Goal: Task Accomplishment & Management: Manage account settings

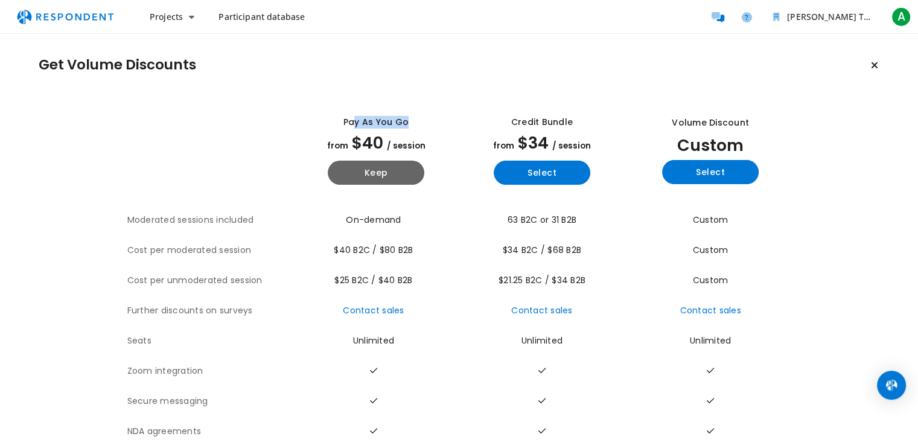
drag, startPoint x: 349, startPoint y: 121, endPoint x: 403, endPoint y: 121, distance: 54.3
click at [403, 121] on div "Pay as you go" at bounding box center [375, 122] width 65 height 13
drag, startPoint x: 403, startPoint y: 121, endPoint x: 404, endPoint y: 133, distance: 12.1
click at [404, 133] on div "Pay as you go from $40 / session Keep" at bounding box center [376, 150] width 156 height 88
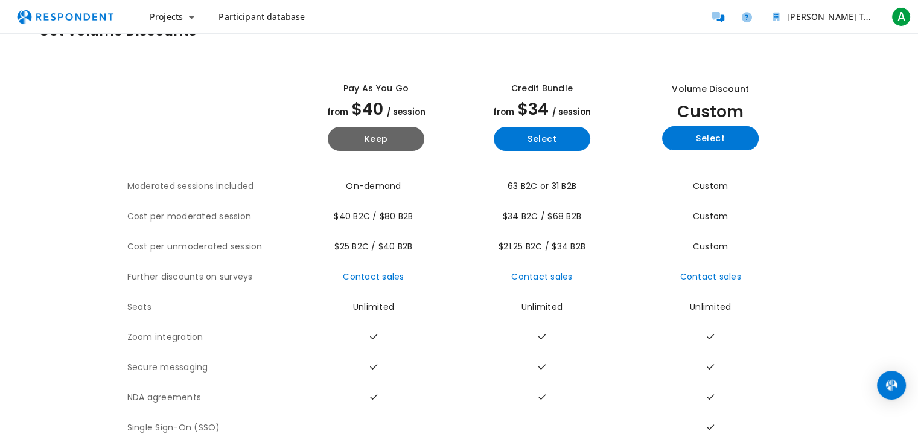
scroll to position [57, 0]
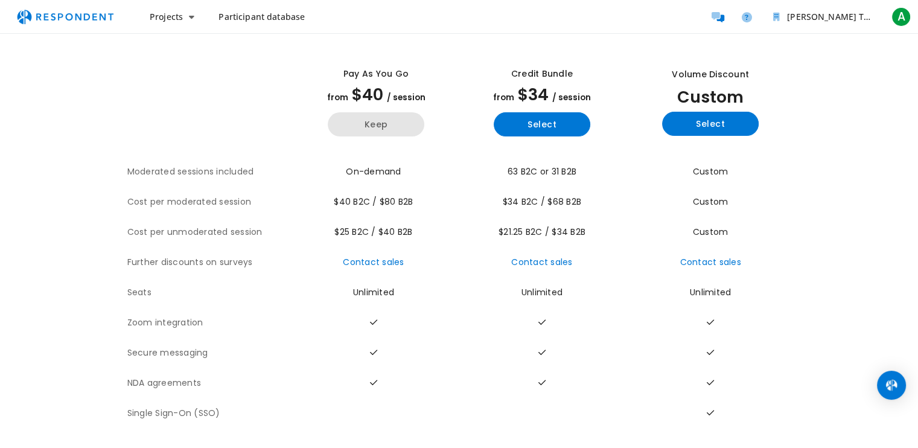
click at [385, 112] on button "Keep" at bounding box center [376, 124] width 97 height 24
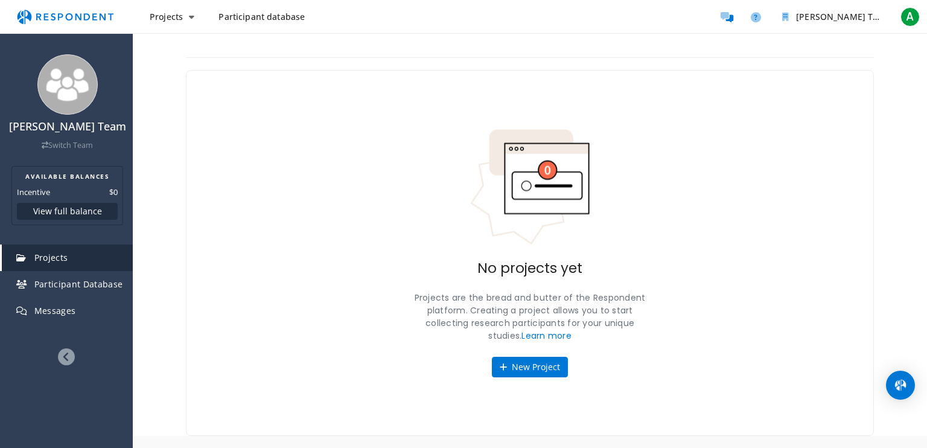
click at [80, 260] on link "Projects" at bounding box center [67, 257] width 131 height 27
click at [72, 215] on button "View full balance" at bounding box center [67, 211] width 101 height 17
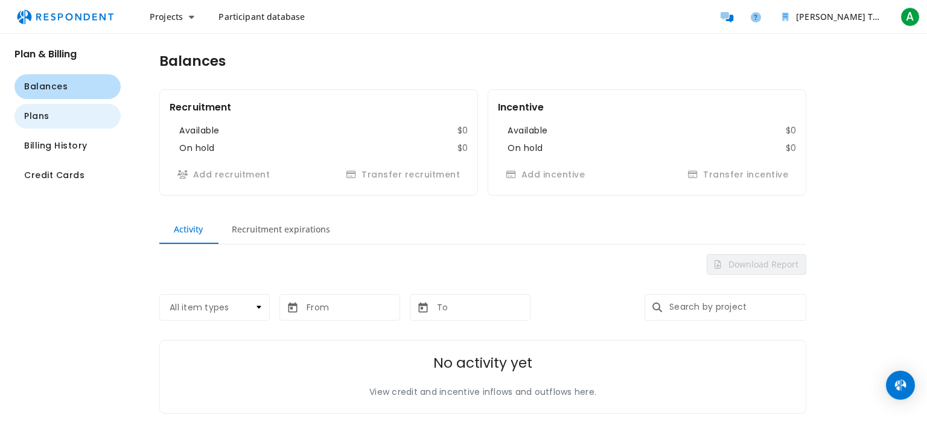
click at [72, 116] on button "Plans" at bounding box center [67, 116] width 106 height 25
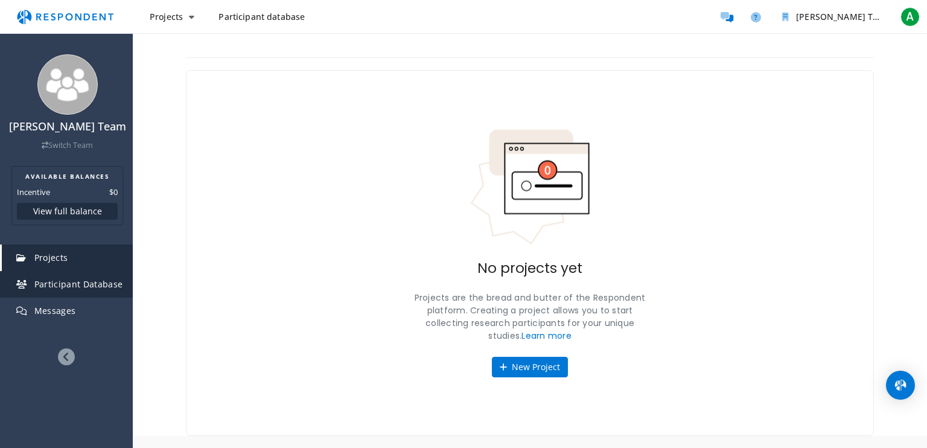
click at [56, 279] on span "Participant Database" at bounding box center [78, 283] width 89 height 11
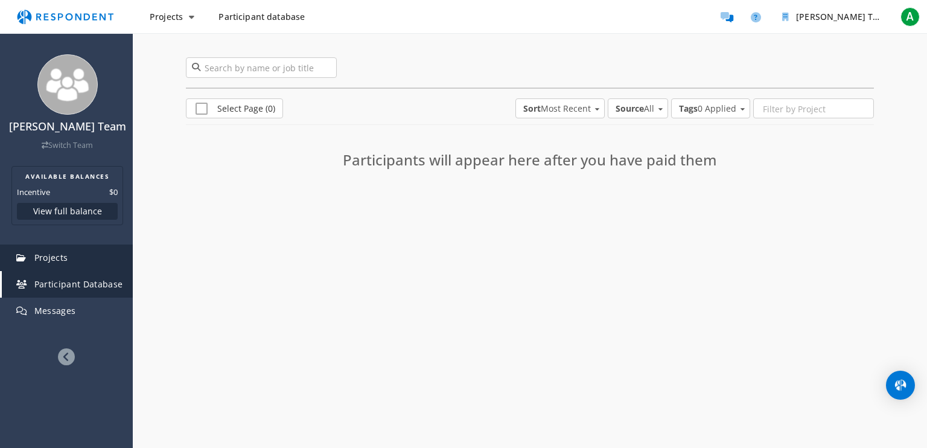
click at [56, 260] on span "Projects" at bounding box center [51, 257] width 34 height 11
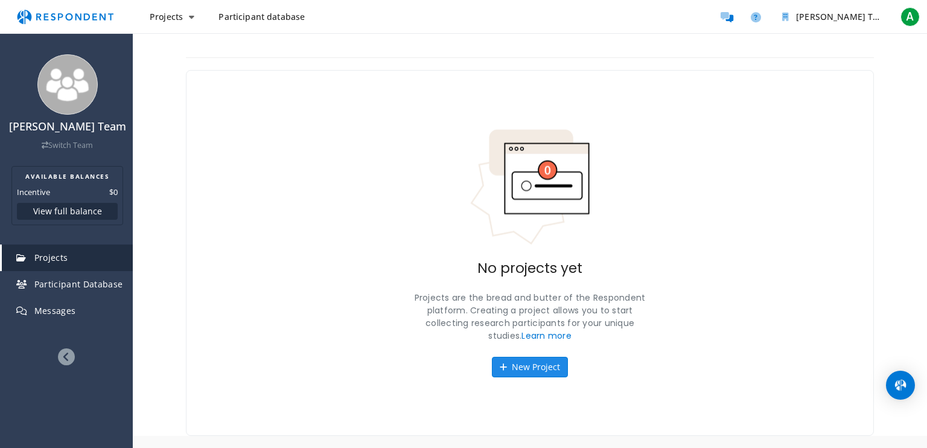
click at [524, 366] on button "New Project" at bounding box center [530, 367] width 76 height 21
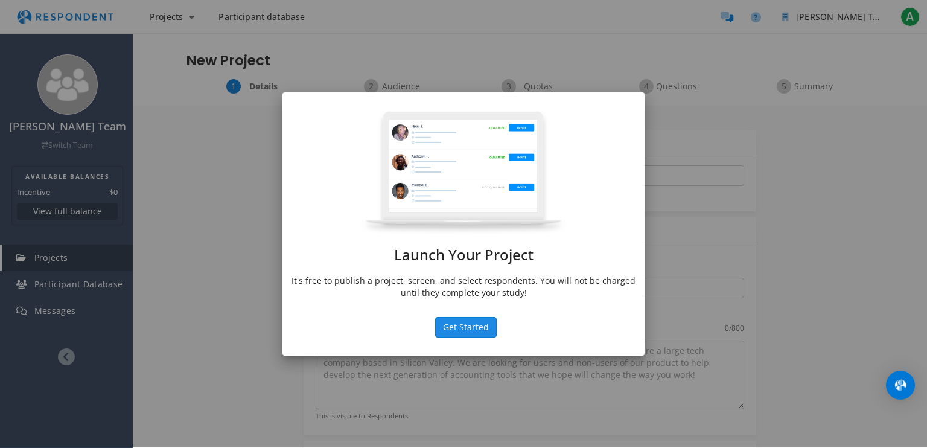
click at [474, 326] on button "Get Started" at bounding box center [466, 327] width 62 height 21
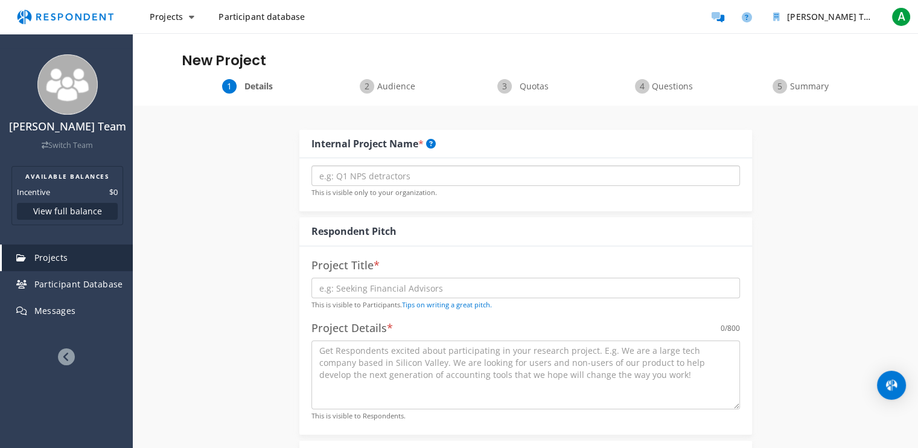
click at [476, 176] on input "text" at bounding box center [525, 175] width 428 height 21
drag, startPoint x: 345, startPoint y: 235, endPoint x: 425, endPoint y: 224, distance: 81.0
click at [425, 224] on div "Respondent Pitch" at bounding box center [525, 231] width 453 height 29
drag, startPoint x: 425, startPoint y: 224, endPoint x: 366, endPoint y: 237, distance: 60.4
click at [366, 237] on div "Respondent Pitch" at bounding box center [353, 231] width 85 height 14
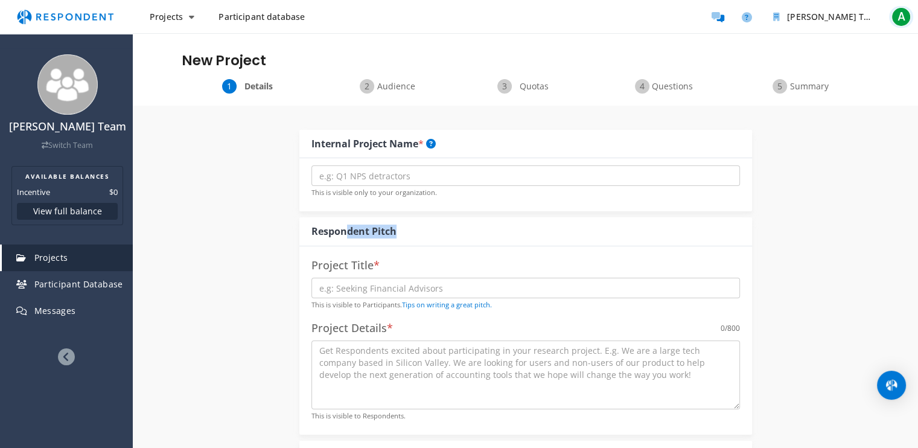
click at [905, 25] on span "A" at bounding box center [900, 16] width 19 height 19
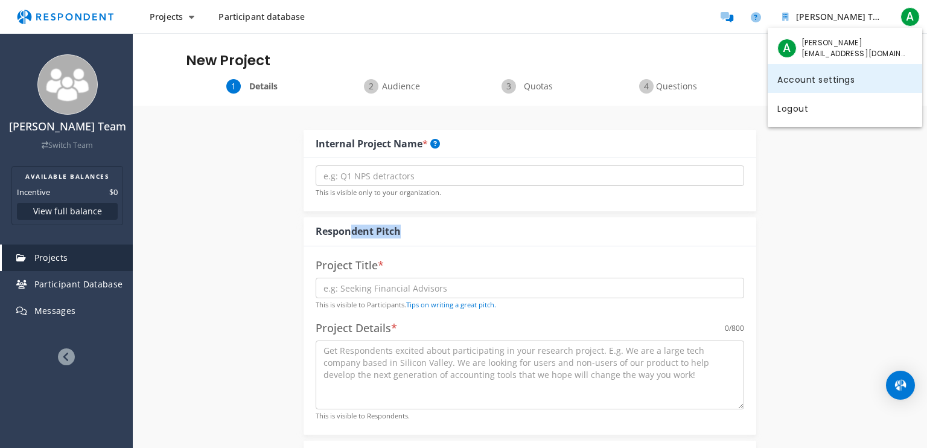
click at [844, 80] on link "Account settings" at bounding box center [845, 78] width 154 height 29
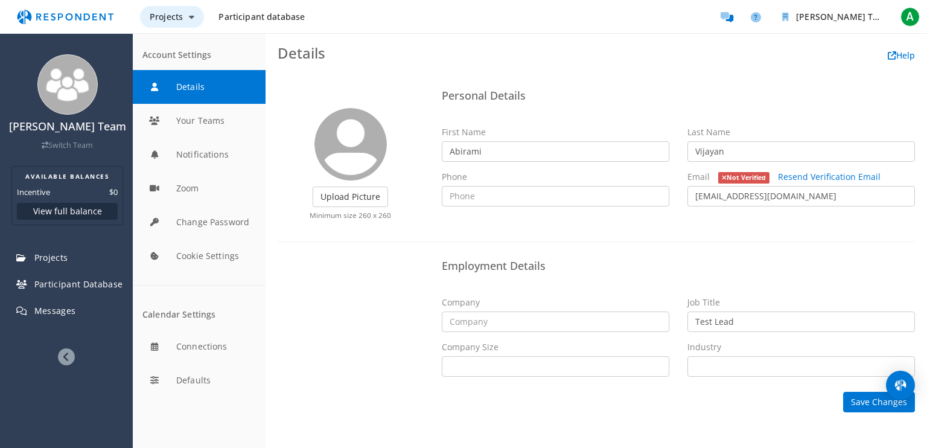
click at [198, 19] on button "Projects" at bounding box center [172, 17] width 64 height 22
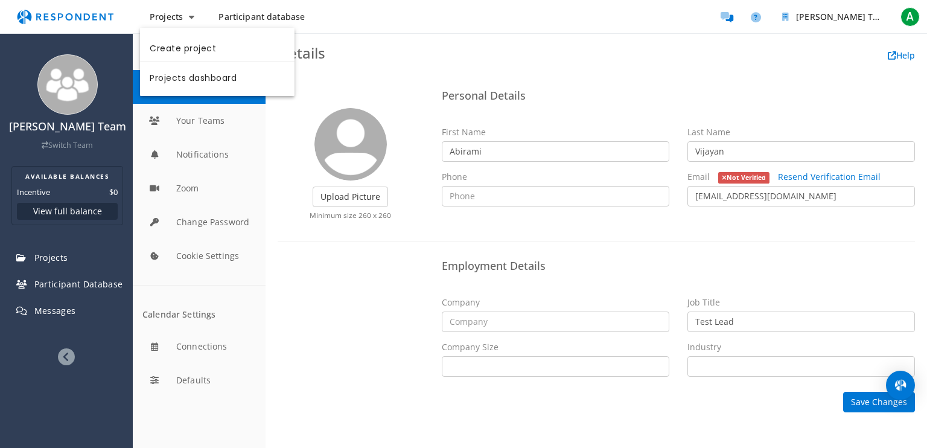
click at [789, 19] on md-backdrop at bounding box center [463, 224] width 927 height 448
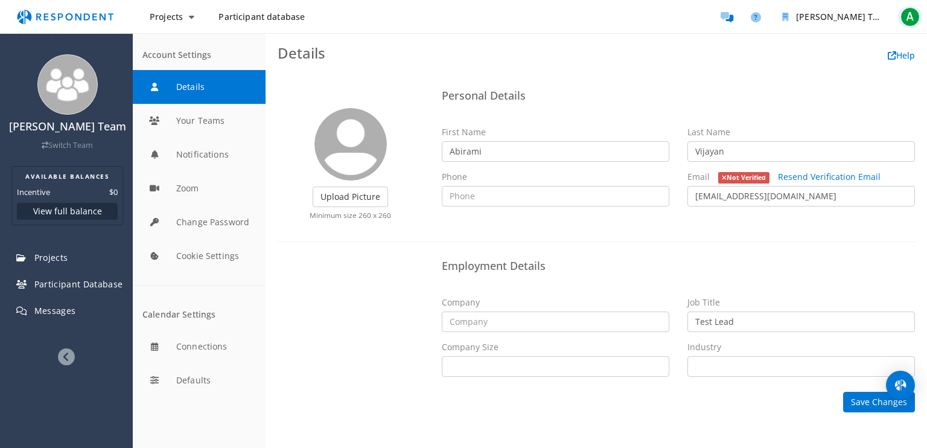
click at [920, 18] on button "A" at bounding box center [910, 17] width 24 height 22
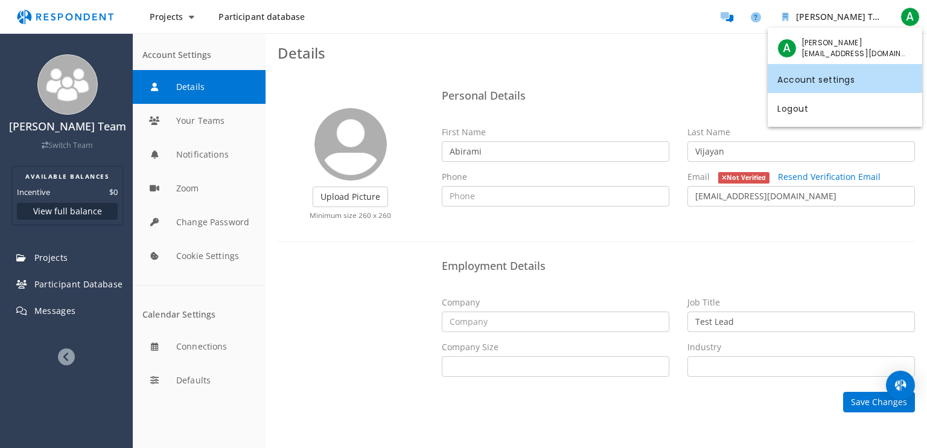
click at [209, 256] on md-backdrop at bounding box center [463, 224] width 927 height 448
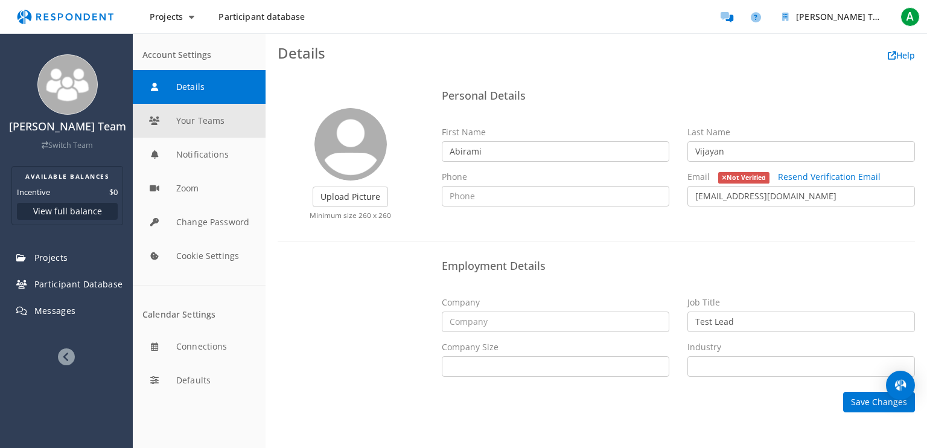
click at [209, 130] on button "Your Teams" at bounding box center [199, 121] width 133 height 34
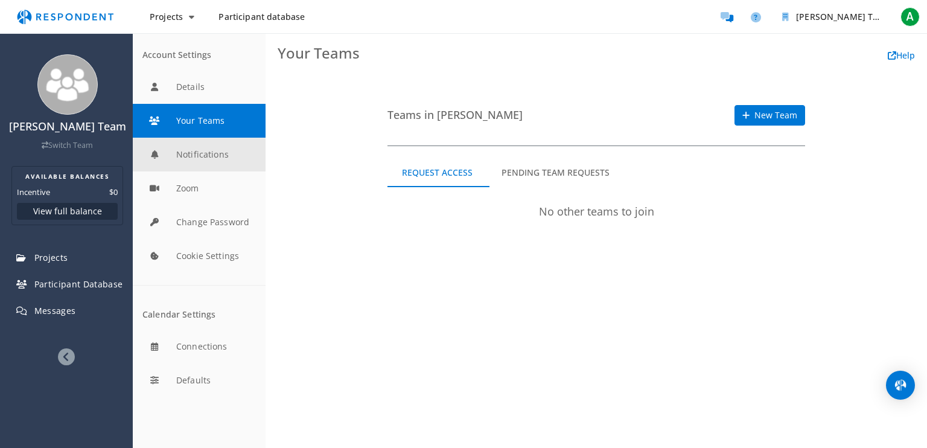
click at [204, 168] on button "Notifications" at bounding box center [199, 155] width 133 height 34
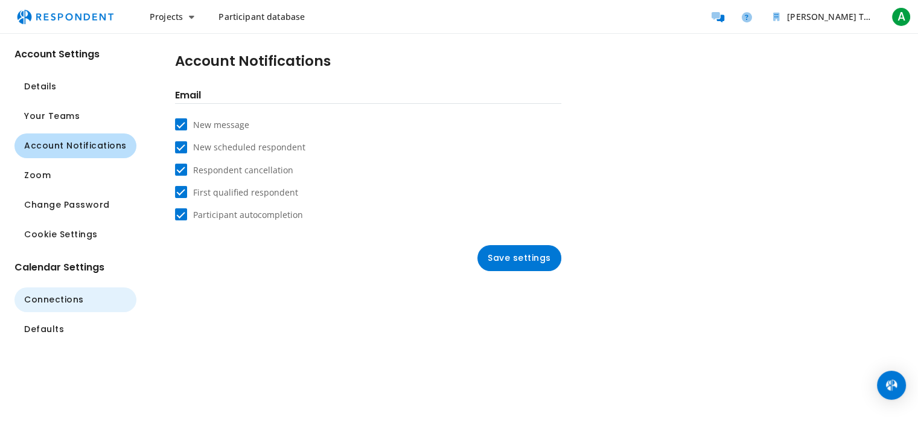
click at [69, 302] on span "Connections" at bounding box center [54, 299] width 60 height 13
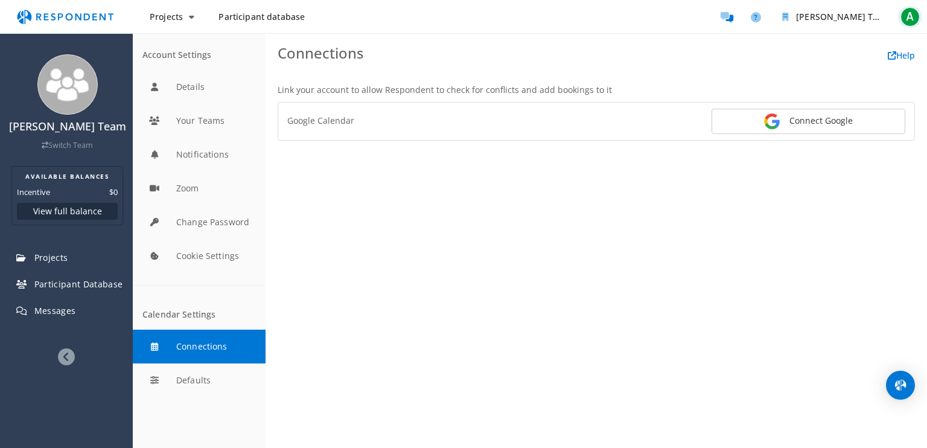
click at [914, 21] on span "A" at bounding box center [909, 16] width 19 height 19
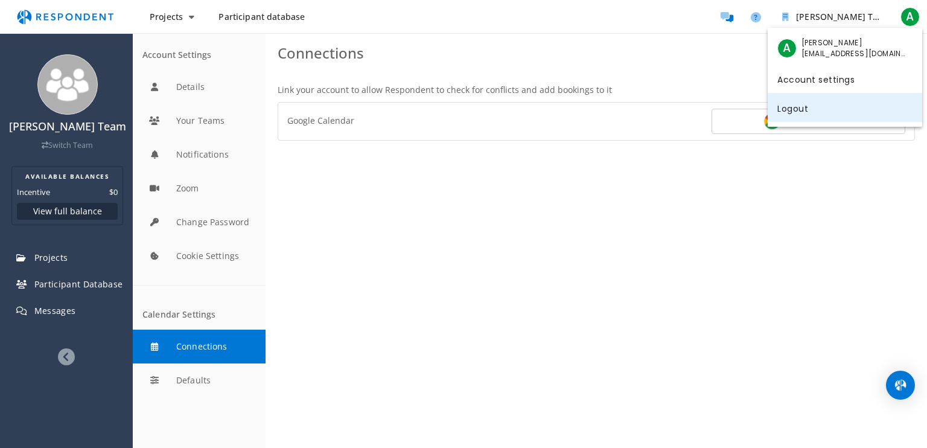
click at [806, 112] on link "Logout" at bounding box center [845, 107] width 154 height 29
